Goal: Find specific page/section: Find specific page/section

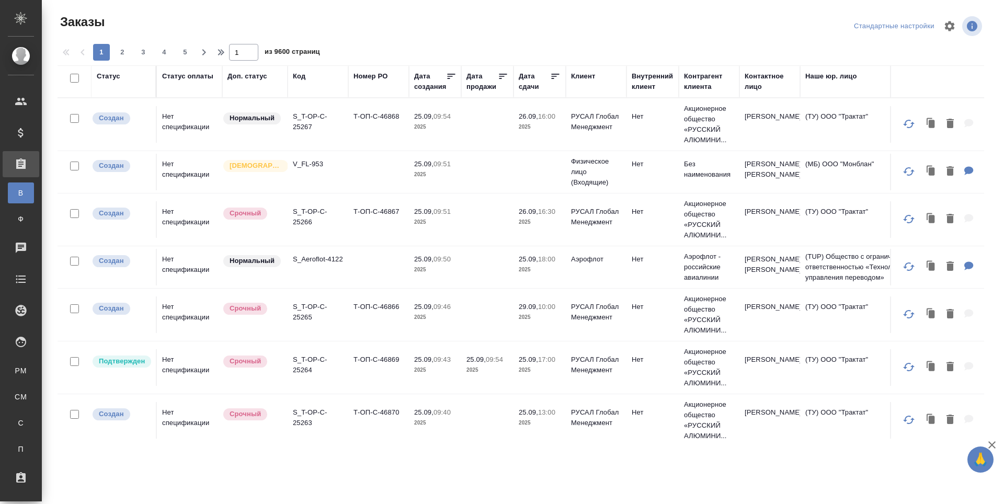
click at [25, 344] on icon at bounding box center [21, 342] width 10 height 10
click at [16, 369] on div "Для PM/LQA" at bounding box center [8, 371] width 16 height 10
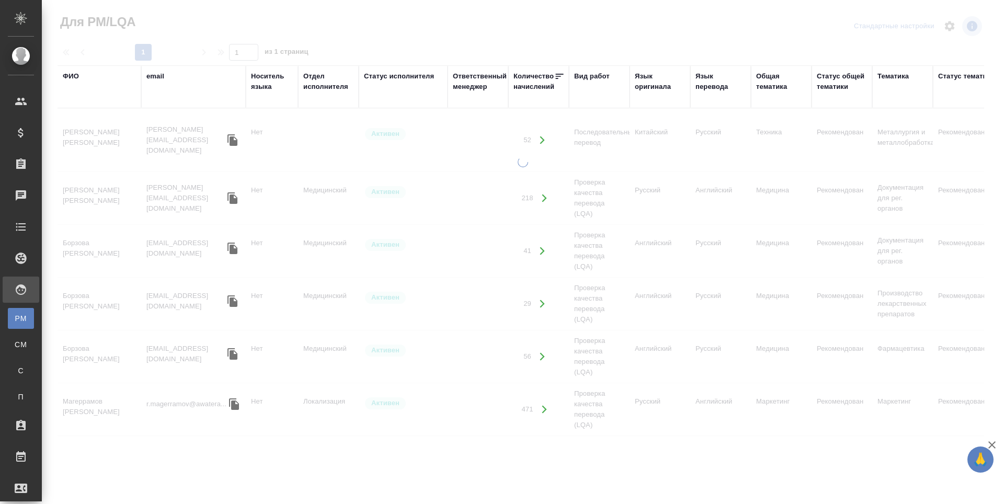
click at [69, 78] on div "ФИО" at bounding box center [71, 76] width 16 height 10
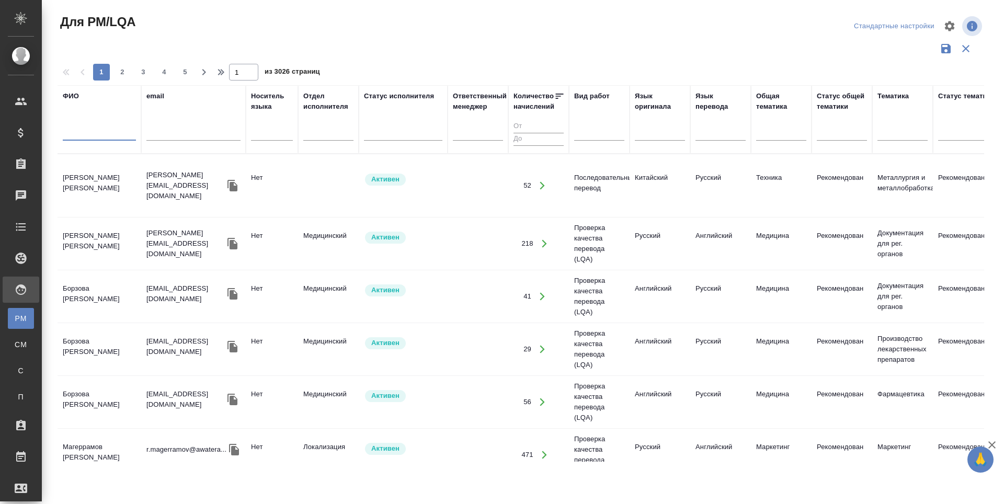
click at [64, 132] on input "text" at bounding box center [99, 134] width 73 height 13
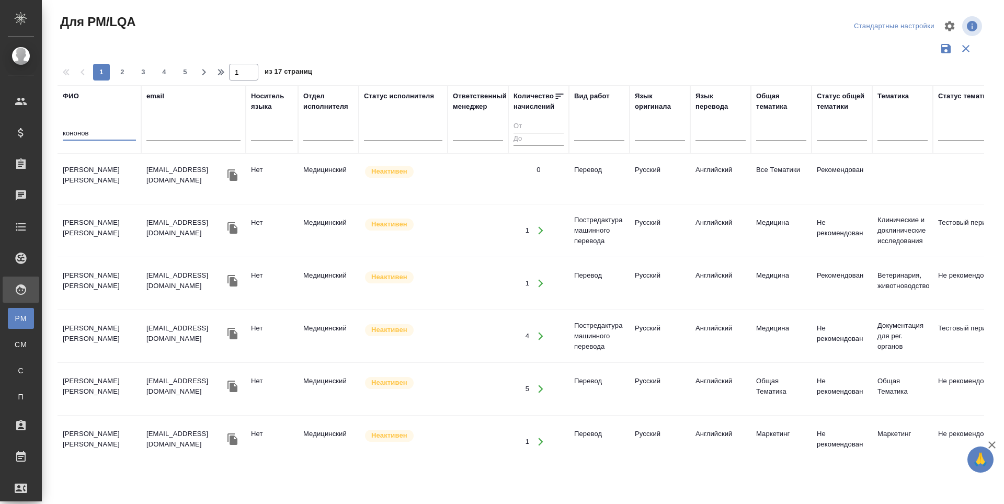
scroll to position [575, 0]
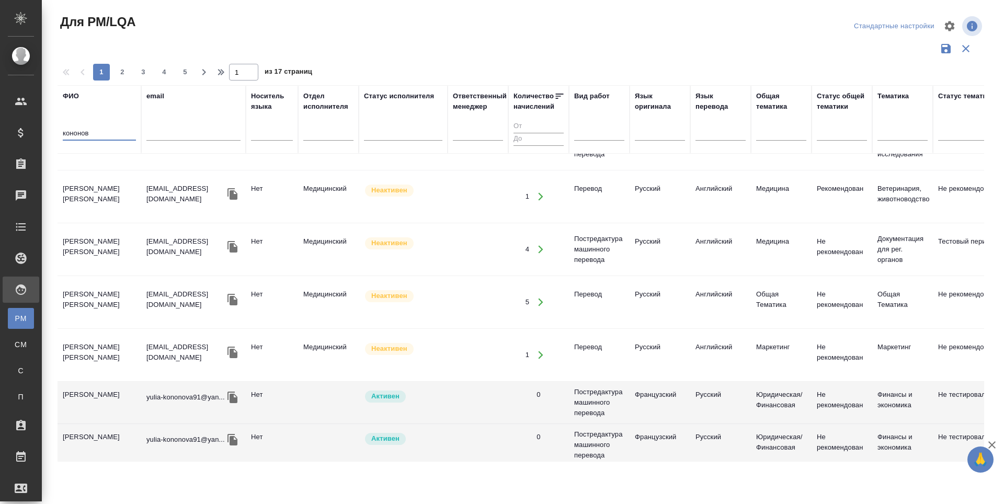
type input "кононов"
click at [103, 386] on td "Кононова Юлия" at bounding box center [100, 402] width 84 height 37
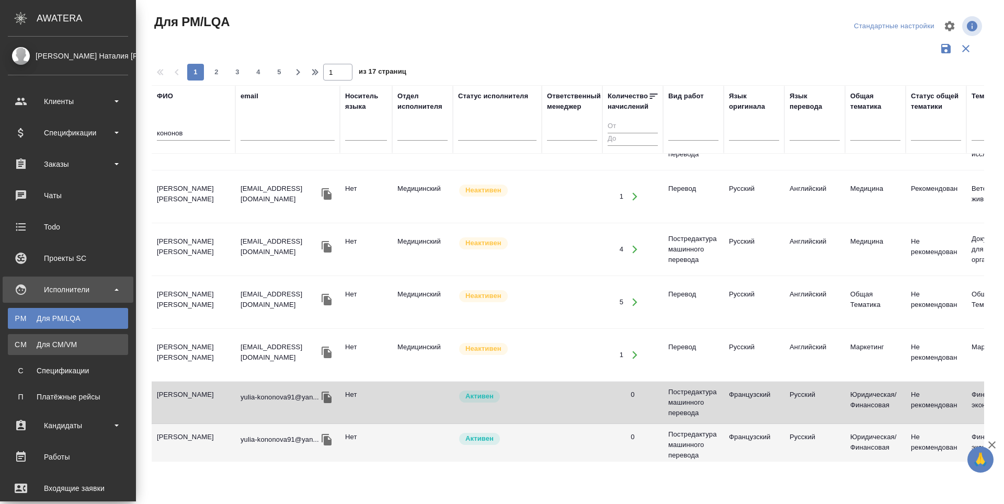
click at [23, 349] on div "Для CM/VM" at bounding box center [68, 344] width 110 height 10
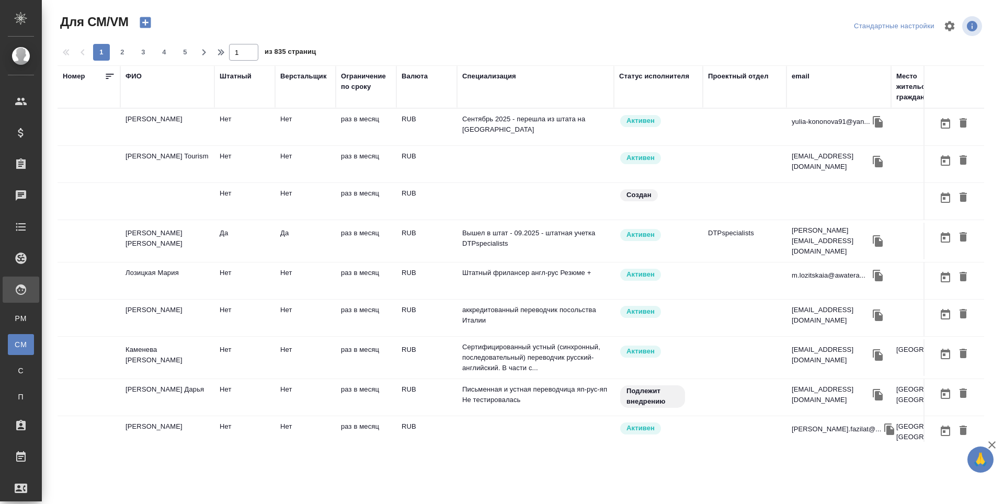
click at [139, 78] on div "ФИО" at bounding box center [134, 76] width 16 height 10
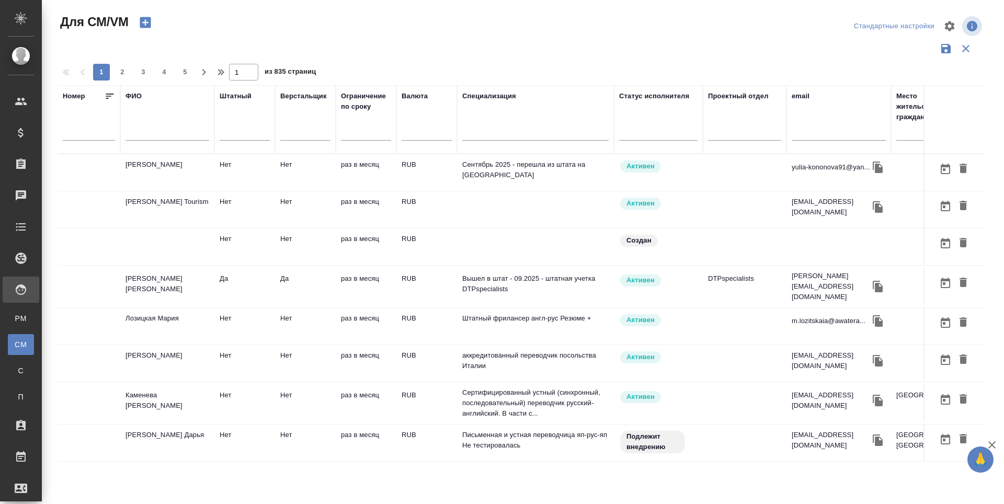
click at [147, 139] on input "text" at bounding box center [168, 134] width 84 height 13
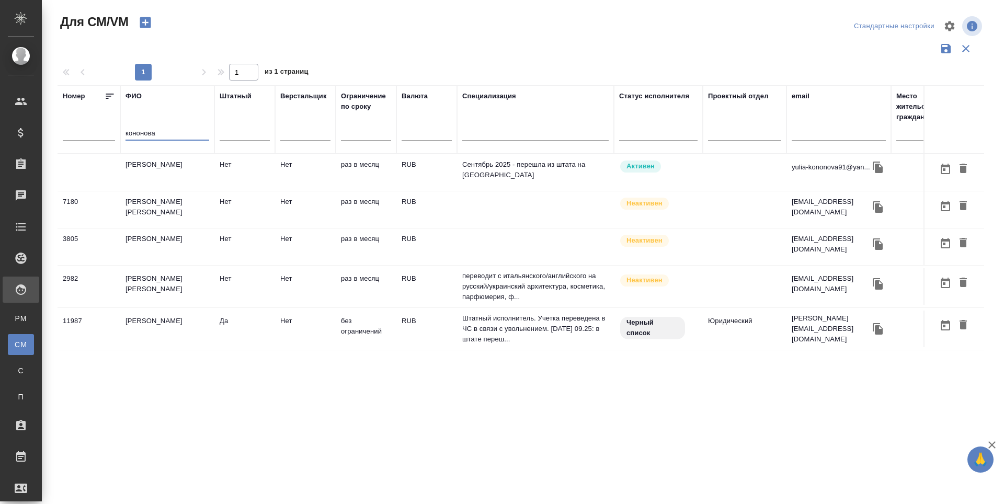
type input "кононова"
click at [122, 317] on td "[PERSON_NAME]" at bounding box center [167, 329] width 94 height 37
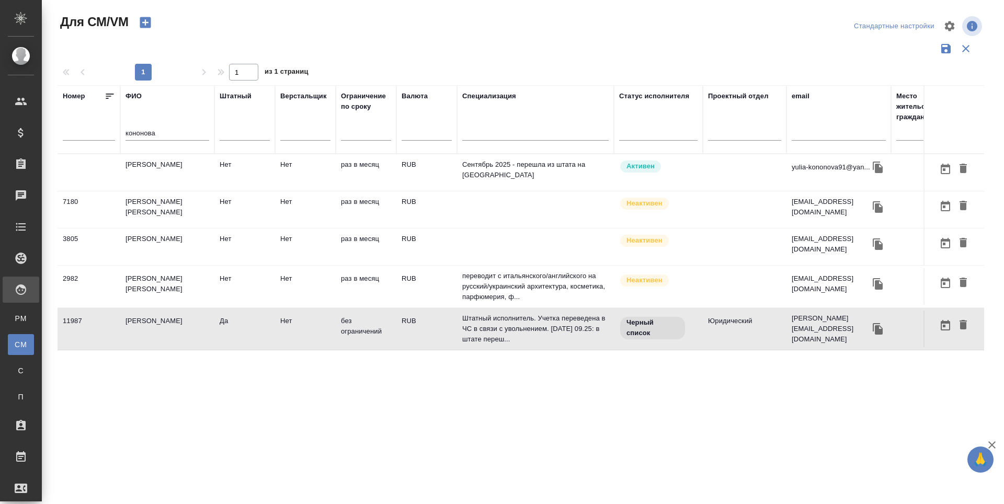
click at [122, 317] on td "[PERSON_NAME]" at bounding box center [167, 329] width 94 height 37
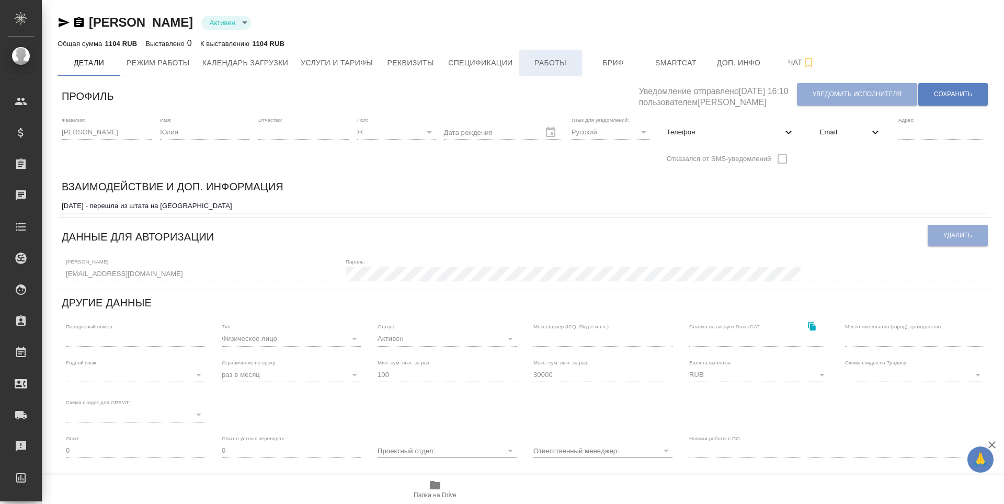
click at [556, 69] on span "Работы" at bounding box center [551, 62] width 50 height 13
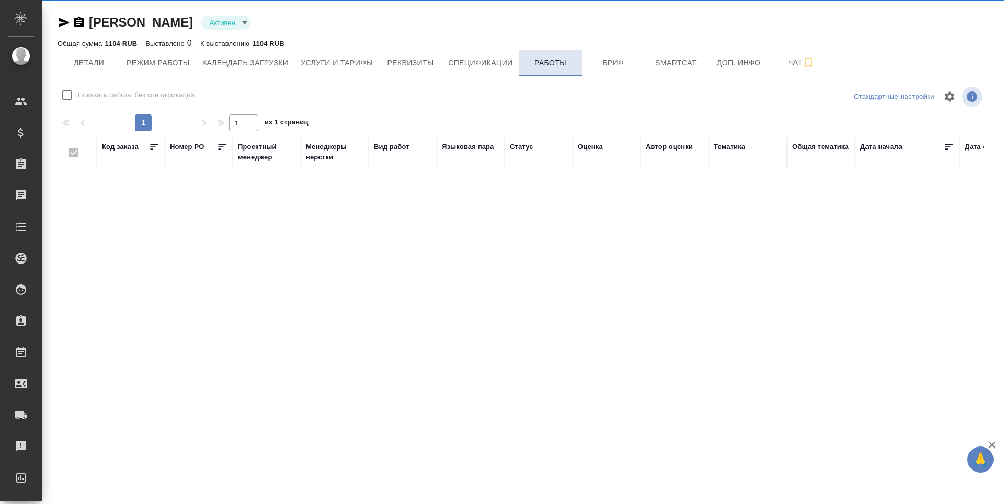
checkbox input "false"
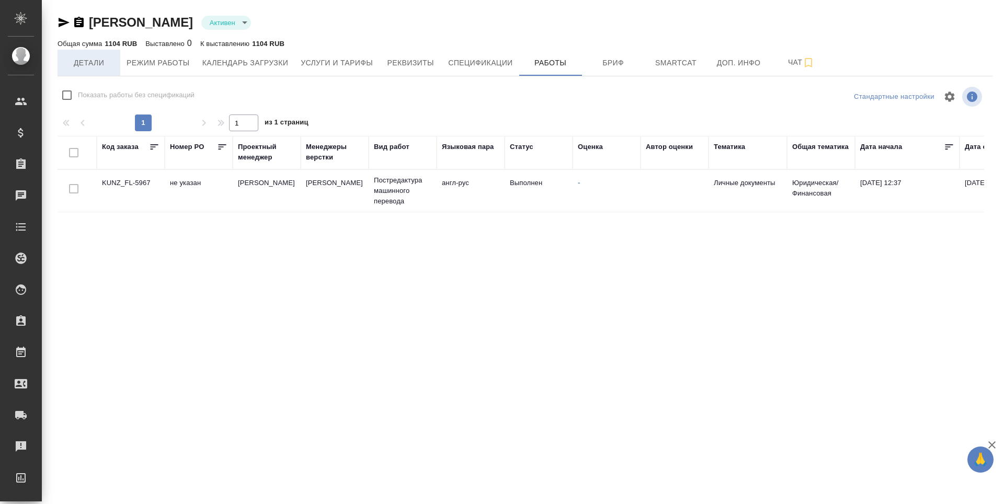
click at [86, 60] on span "Детали" at bounding box center [89, 62] width 50 height 13
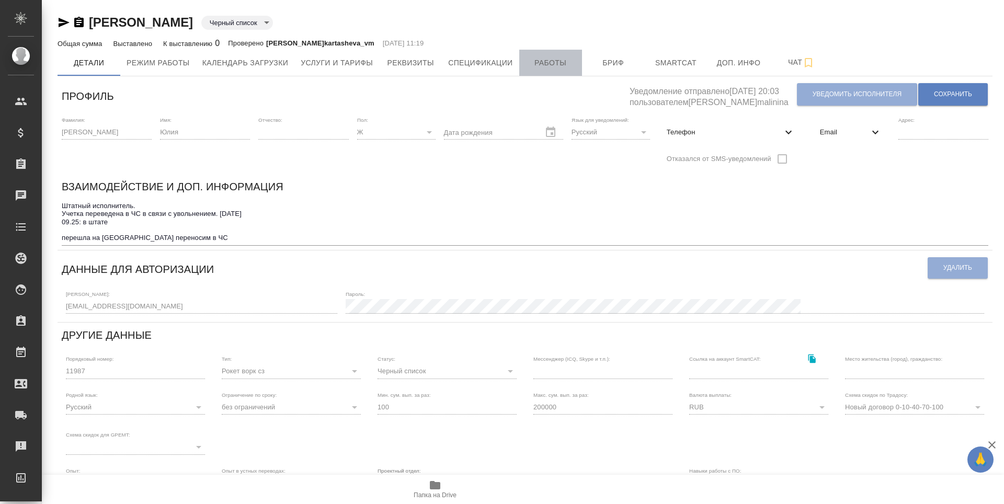
click at [544, 66] on span "Работы" at bounding box center [551, 62] width 50 height 13
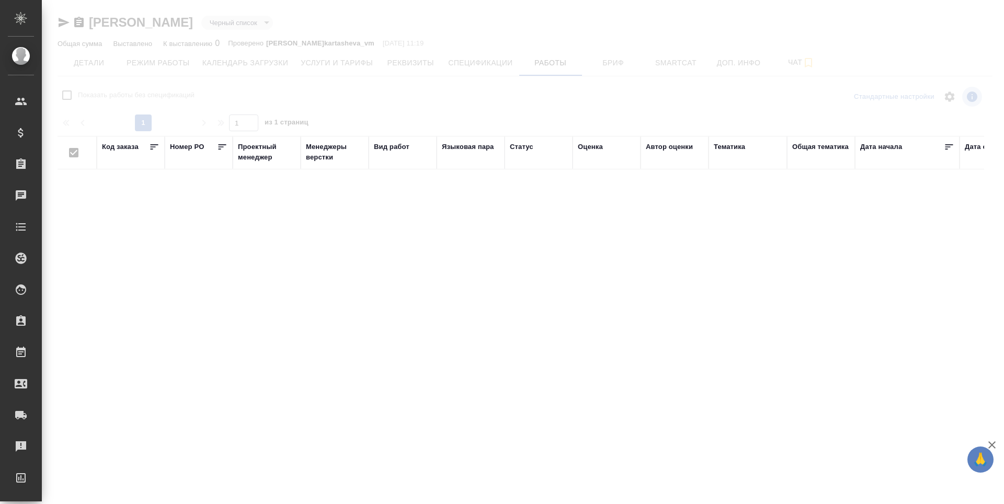
checkbox input "false"
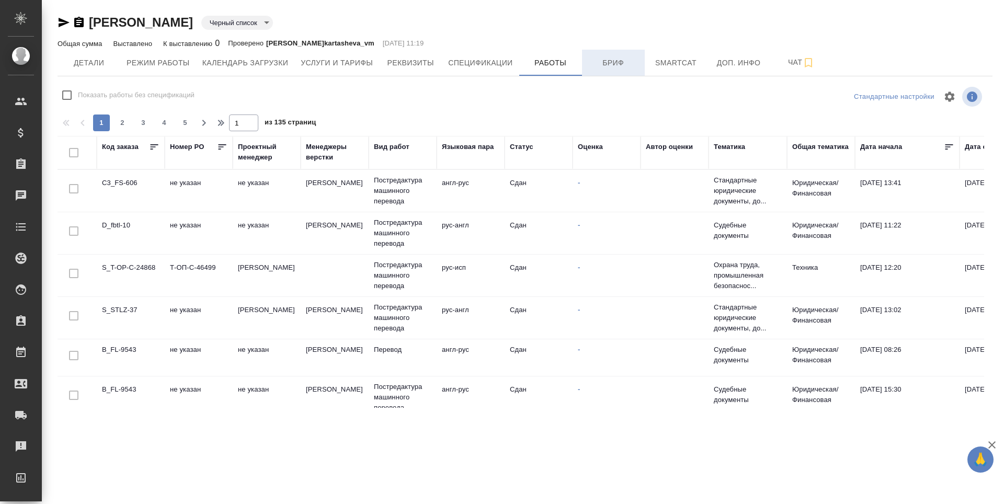
click at [616, 66] on span "Бриф" at bounding box center [613, 62] width 50 height 13
